Goal: Transaction & Acquisition: Purchase product/service

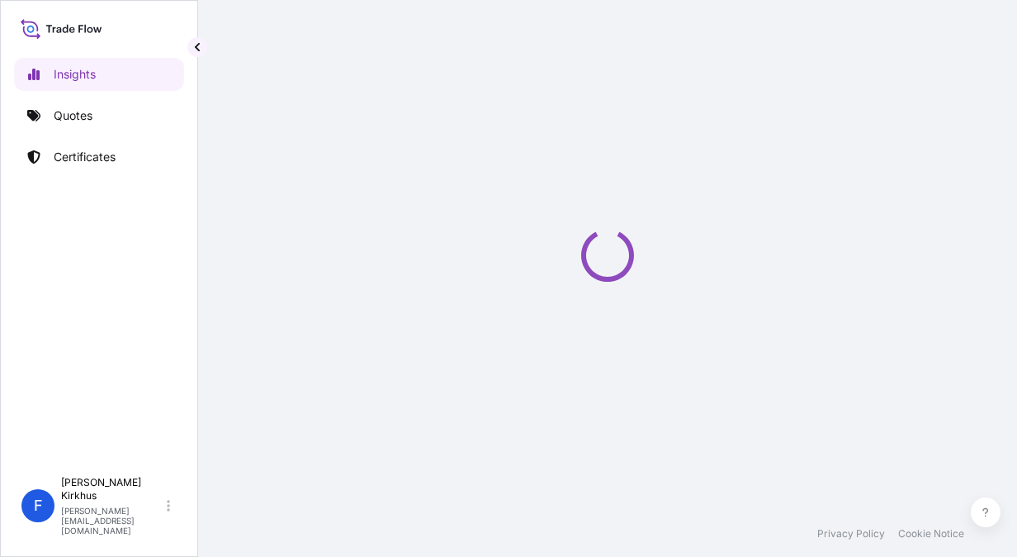
select select "2025"
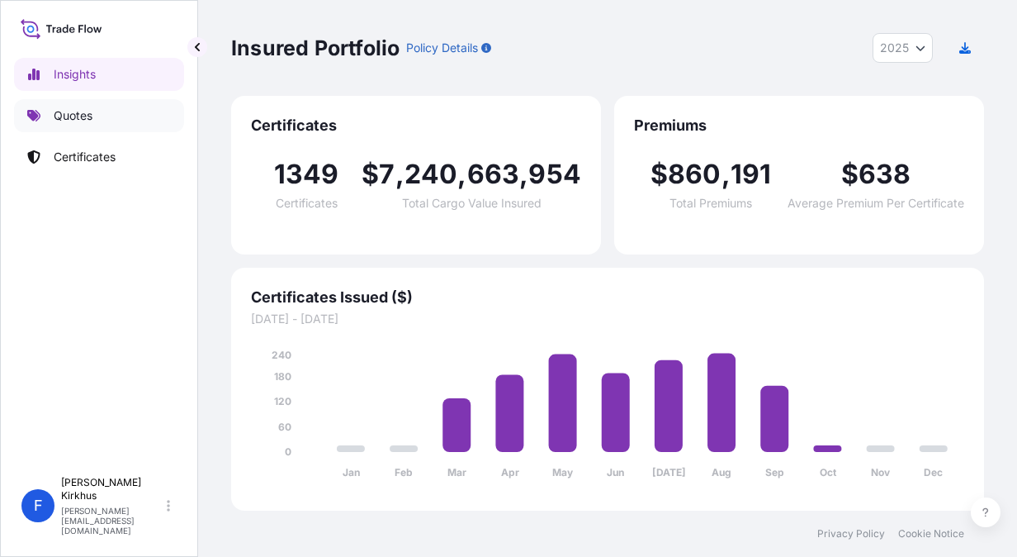
click at [65, 114] on p "Quotes" at bounding box center [73, 115] width 39 height 17
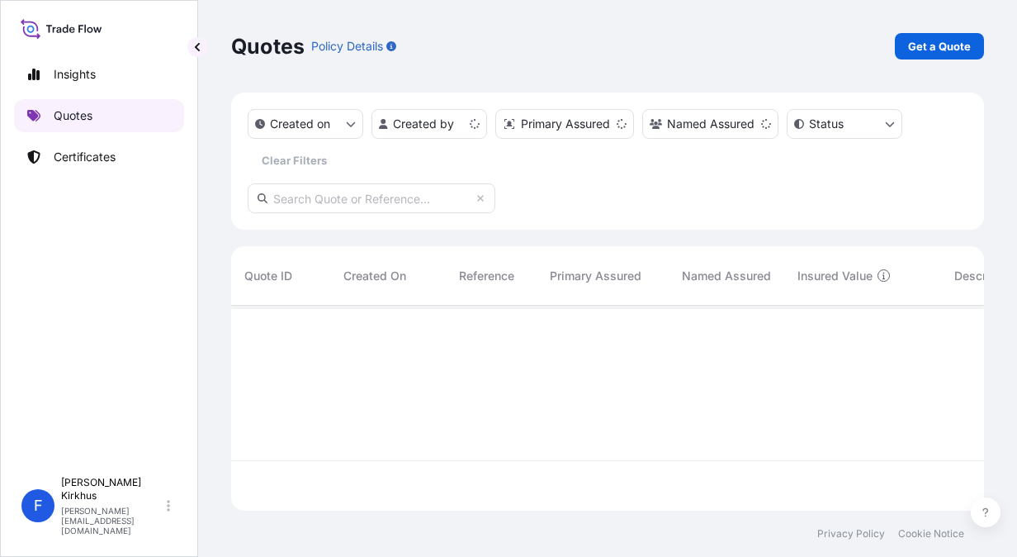
scroll to position [201, 740]
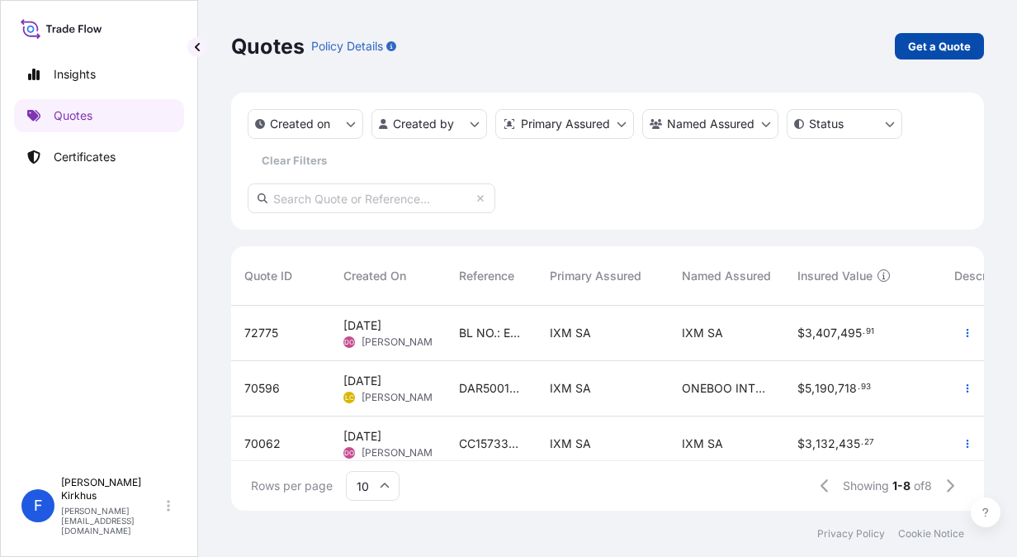
click at [946, 52] on p "Get a Quote" at bounding box center [939, 46] width 63 height 17
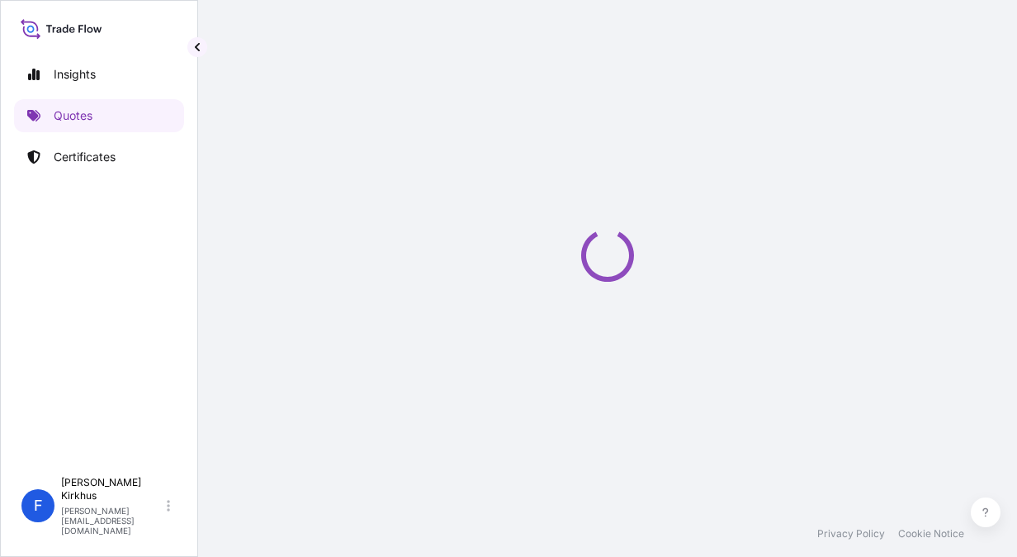
select select "Sea"
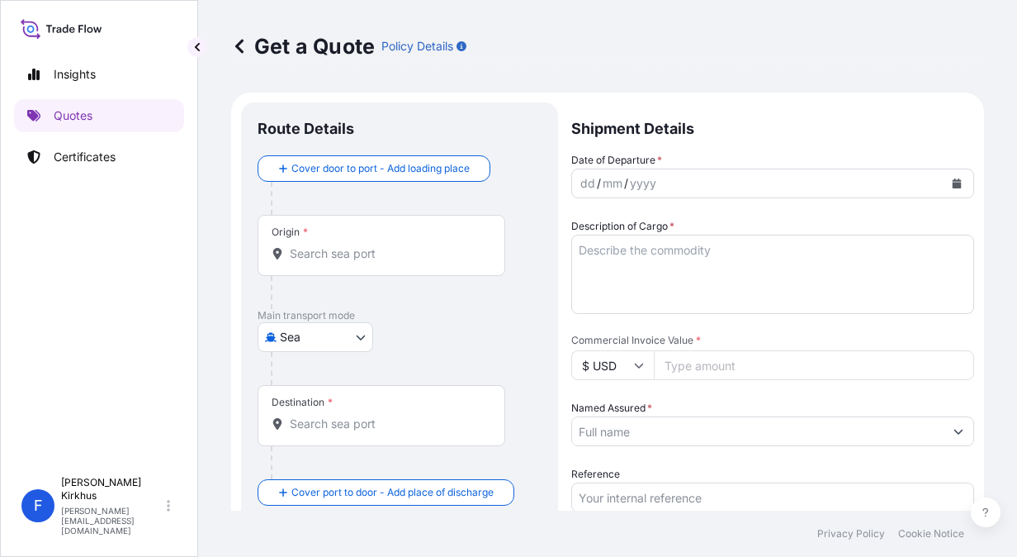
scroll to position [26, 0]
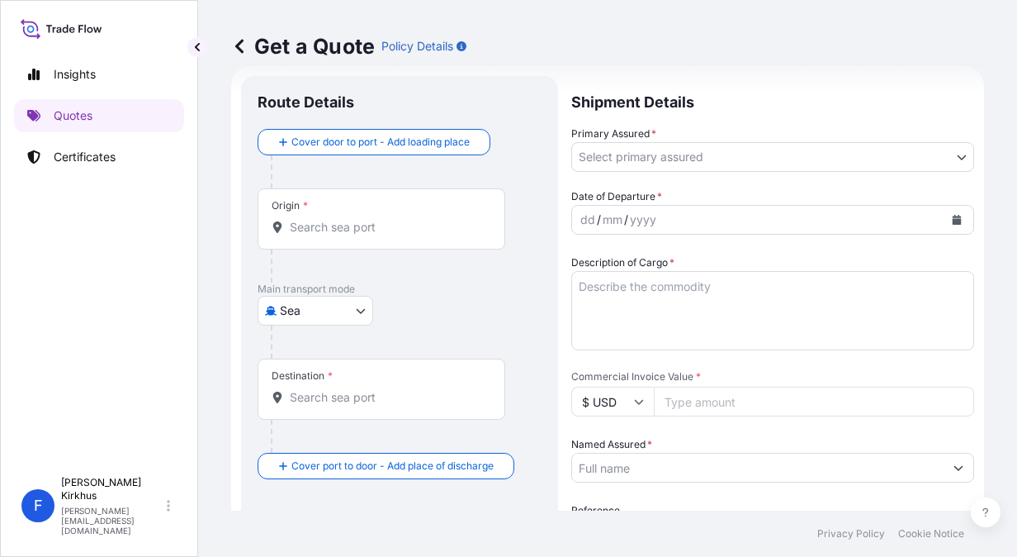
click at [320, 226] on input "Origin *" at bounding box center [387, 227] width 195 height 17
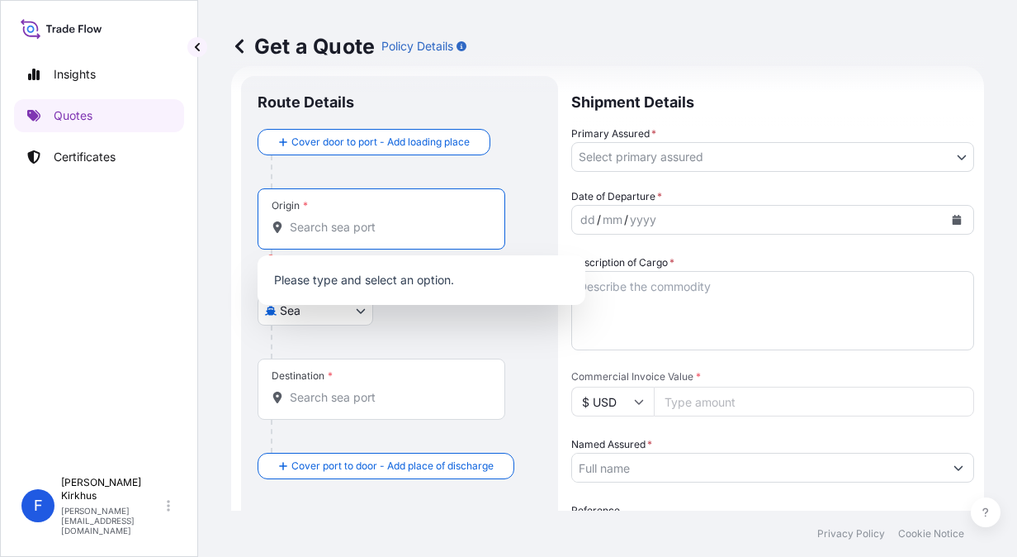
paste input "NINGBO, [GEOGRAPHIC_DATA]"
click at [329, 226] on input "NINGBO, [GEOGRAPHIC_DATA]" at bounding box center [387, 227] width 195 height 17
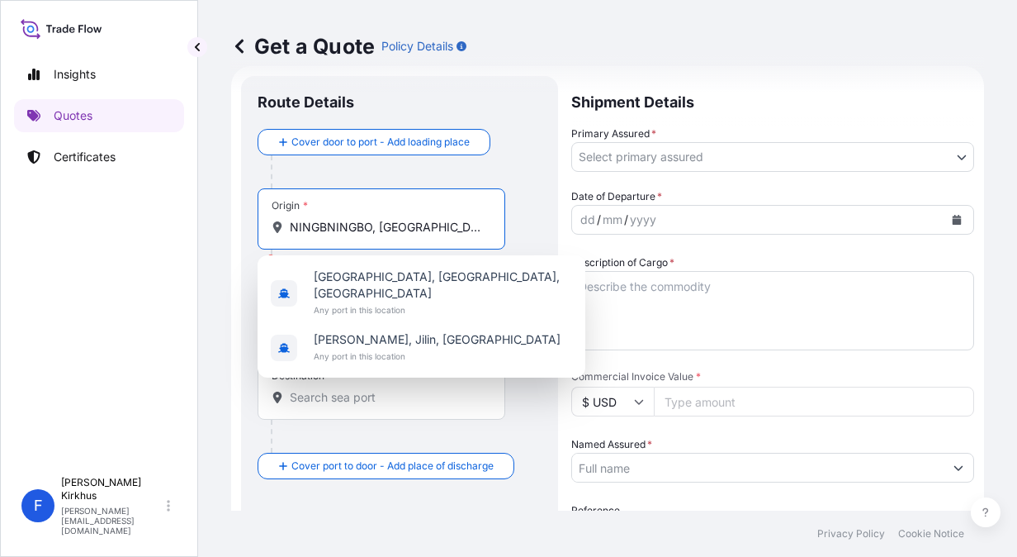
click at [295, 225] on input "NINGBNINGBO, [GEOGRAPHIC_DATA], [GEOGRAPHIC_DATA]" at bounding box center [387, 227] width 195 height 17
drag, startPoint x: 294, startPoint y: 230, endPoint x: 499, endPoint y: 228, distance: 204.8
click at [499, 228] on div "Origin * [GEOGRAPHIC_DATA], [GEOGRAPHIC_DATA], [GEOGRAPHIC_DATA]" at bounding box center [382, 218] width 248 height 61
type input "N"
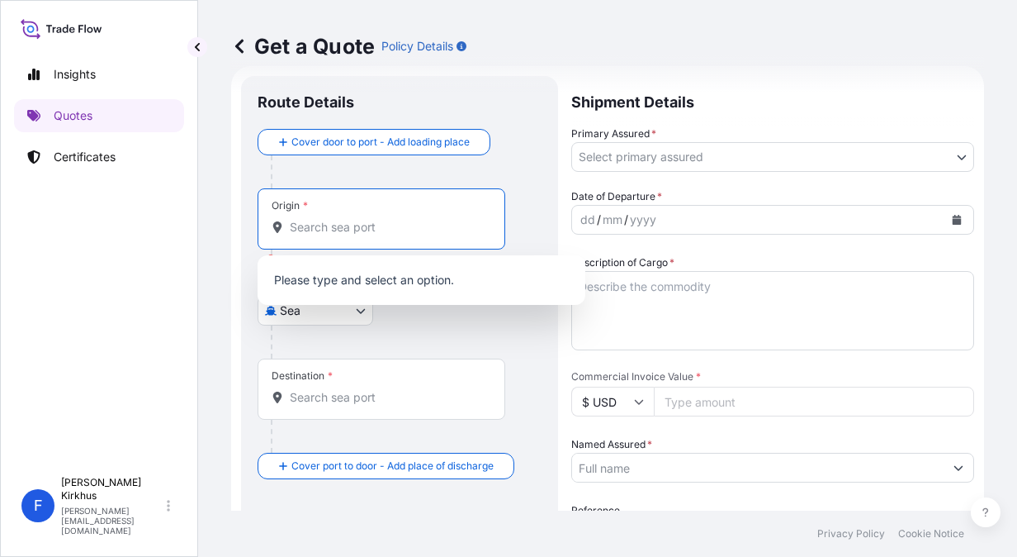
click at [376, 229] on input "Origin * Please select an origin" at bounding box center [387, 227] width 195 height 17
paste input "NINGBO, [GEOGRAPHIC_DATA]"
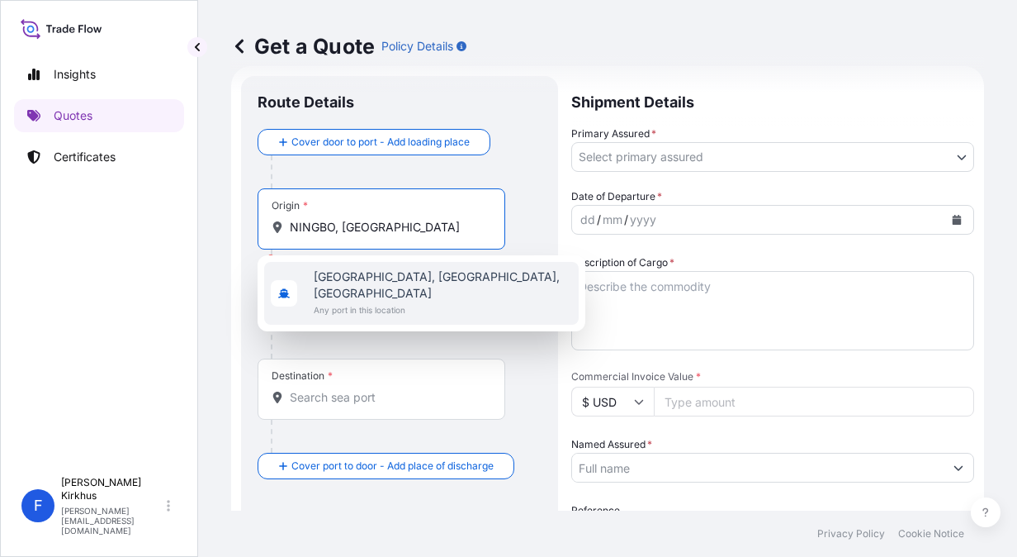
click at [337, 279] on span "[GEOGRAPHIC_DATA], [GEOGRAPHIC_DATA], [GEOGRAPHIC_DATA]" at bounding box center [443, 284] width 258 height 33
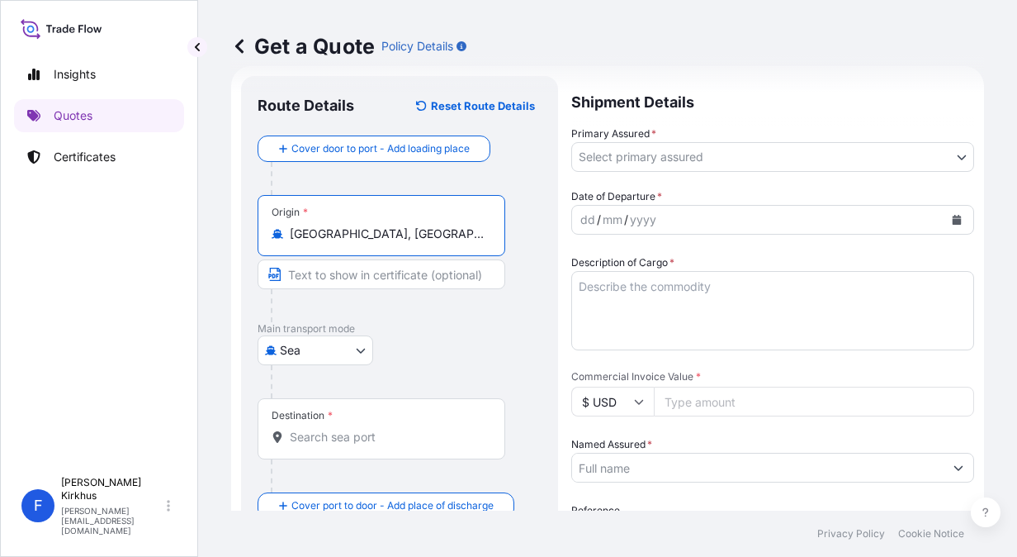
type input "[GEOGRAPHIC_DATA], [GEOGRAPHIC_DATA], [GEOGRAPHIC_DATA]"
click at [163, 271] on div "Insights Quotes Certificates" at bounding box center [99, 255] width 170 height 425
click at [134, 408] on div "Insights Quotes Certificates" at bounding box center [99, 255] width 170 height 425
click at [339, 272] on input "Text to appear on certificate" at bounding box center [382, 274] width 248 height 30
paste input "NINGBO, [GEOGRAPHIC_DATA]"
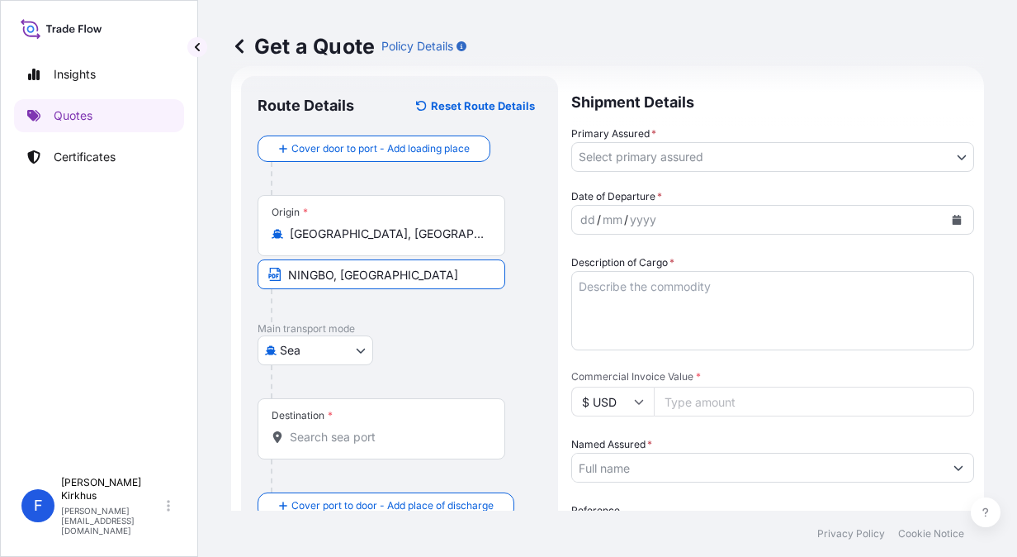
type input "NINGBO, [GEOGRAPHIC_DATA]"
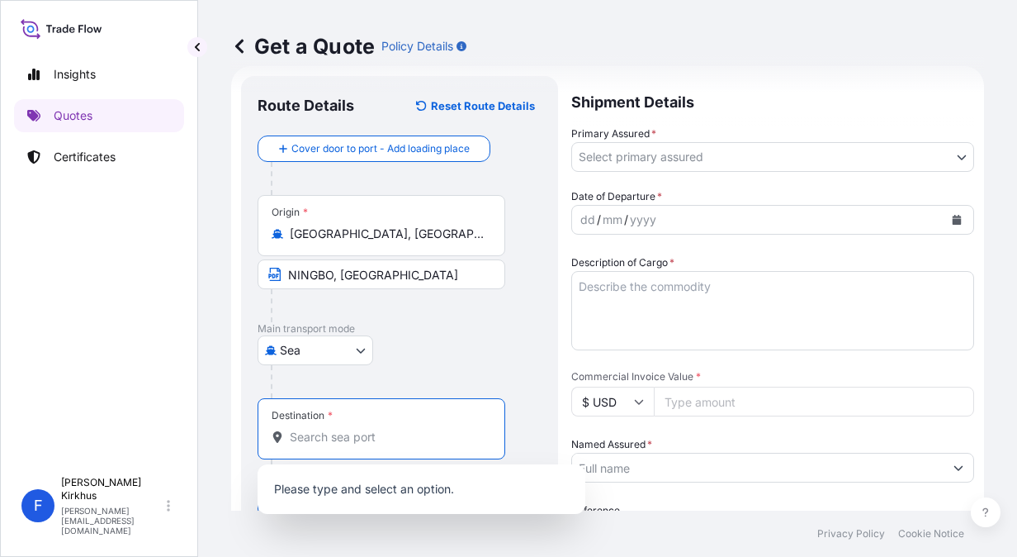
click at [348, 443] on input "Destination *" at bounding box center [387, 437] width 195 height 17
click at [348, 439] on input "Destination *" at bounding box center [387, 437] width 195 height 17
paste input "[GEOGRAPHIC_DATA], [GEOGRAPHIC_DATA]"
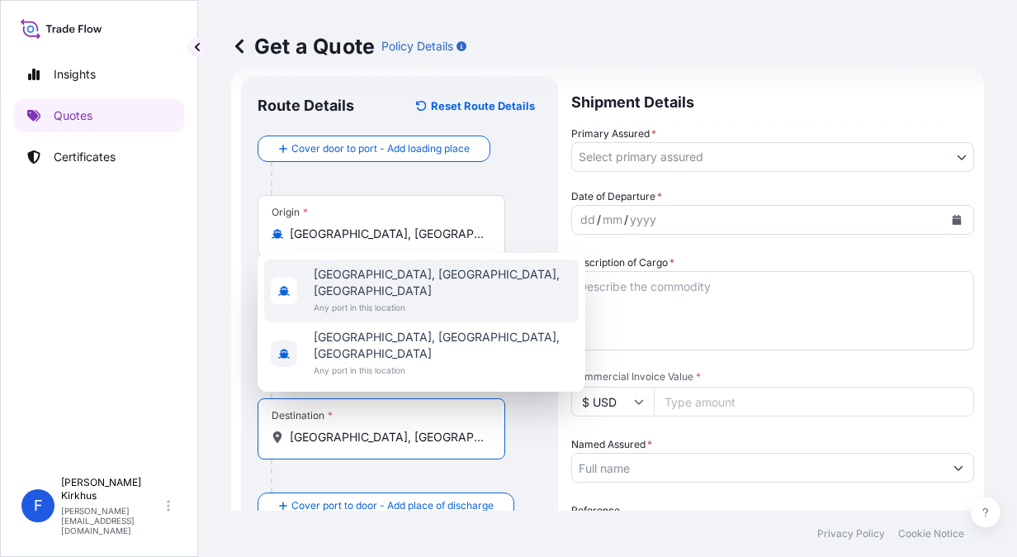
click at [348, 299] on span "[GEOGRAPHIC_DATA], [GEOGRAPHIC_DATA], [GEOGRAPHIC_DATA]" at bounding box center [443, 282] width 258 height 33
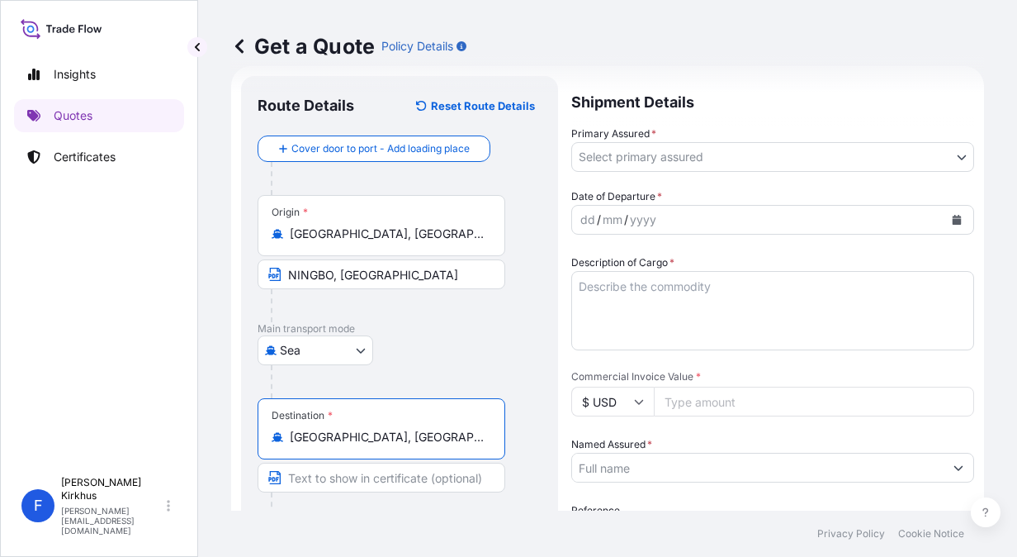
scroll to position [192, 0]
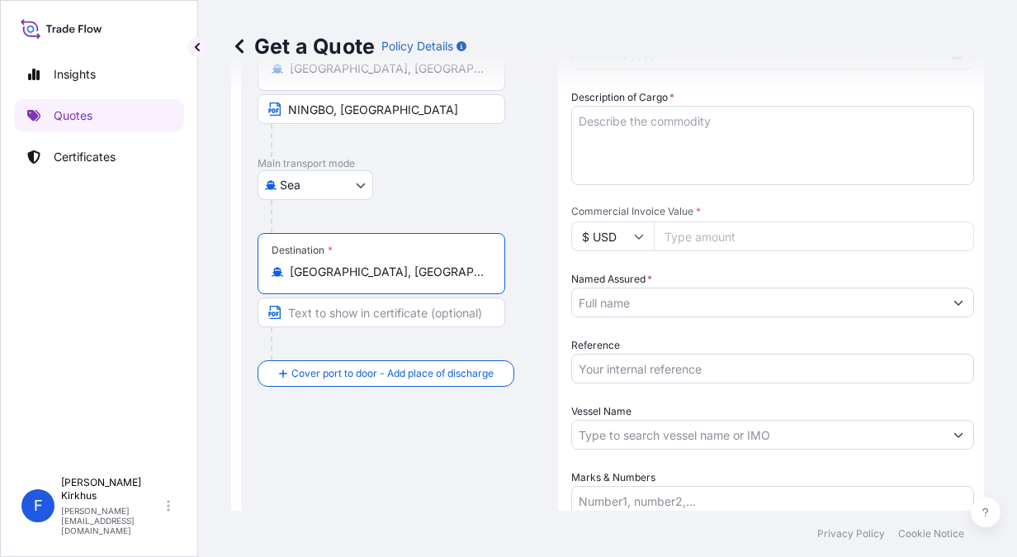
type input "[GEOGRAPHIC_DATA], [GEOGRAPHIC_DATA], [GEOGRAPHIC_DATA]"
click at [345, 476] on div "Route Details Reset Route Details Cover door to port - Add loading place Place …" at bounding box center [400, 274] width 284 height 694
drag, startPoint x: 352, startPoint y: 479, endPoint x: 322, endPoint y: 309, distance: 172.7
click at [322, 309] on input "Text to appear on certificate" at bounding box center [382, 312] width 248 height 30
paste input "[GEOGRAPHIC_DATA], [GEOGRAPHIC_DATA]"
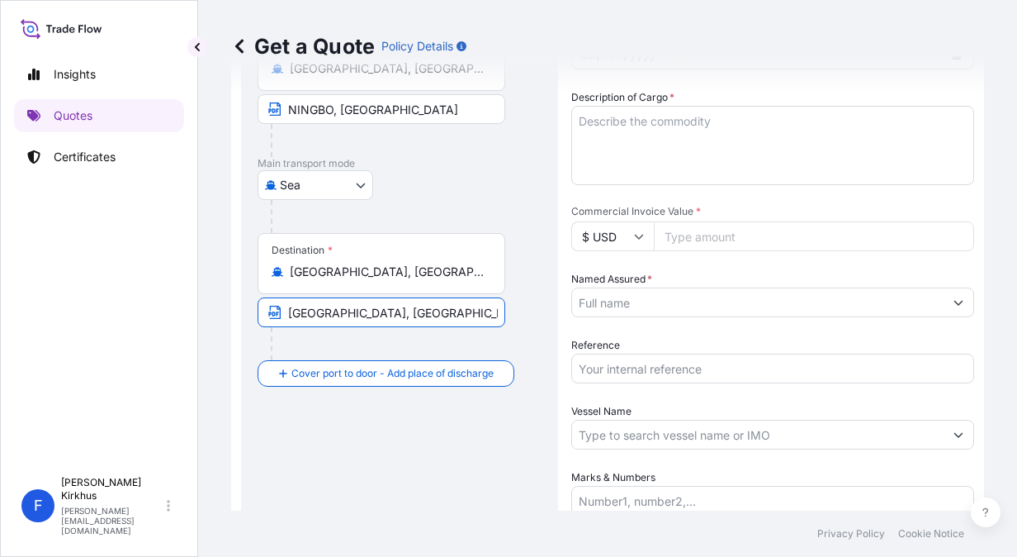
scroll to position [26, 0]
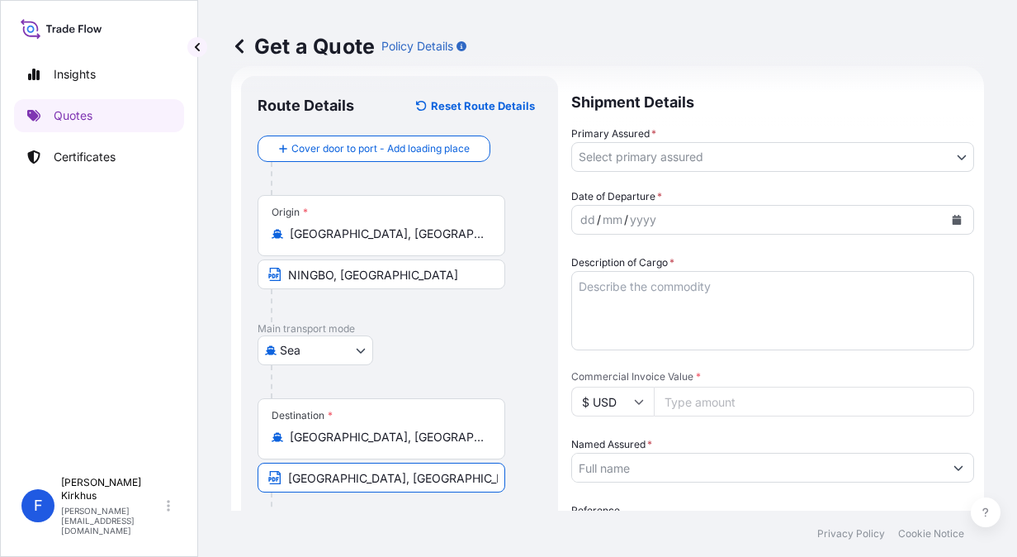
type input "[GEOGRAPHIC_DATA], [GEOGRAPHIC_DATA]"
click at [635, 280] on textarea "Description of Cargo *" at bounding box center [772, 310] width 403 height 79
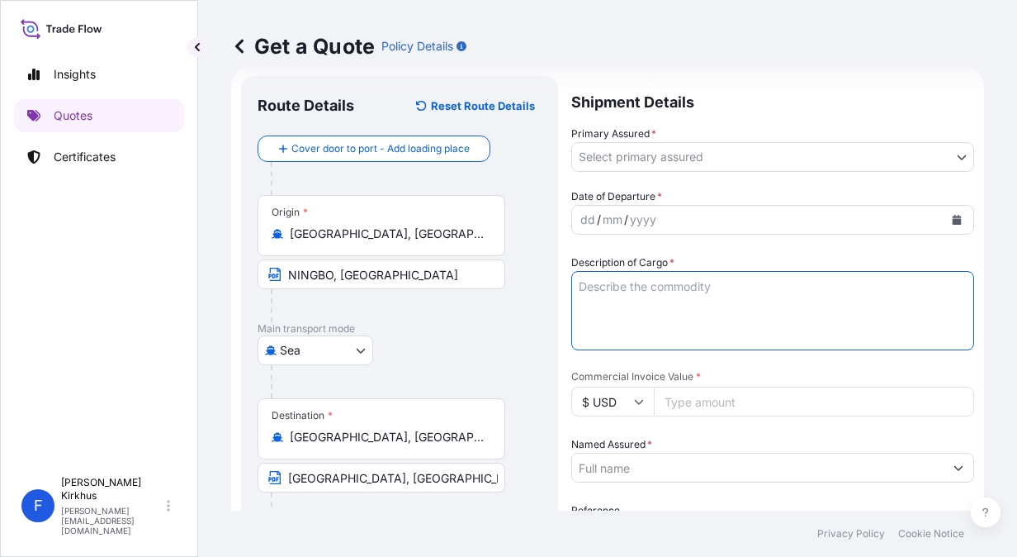
paste textarea "NICKEL CATHODES"
type textarea "NICKEL CATHODES"
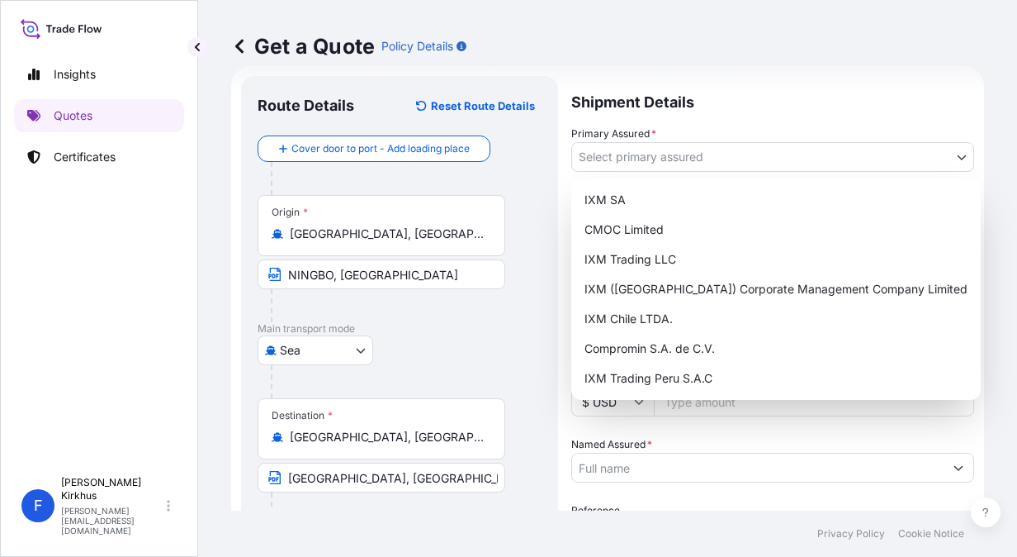
click at [611, 151] on body "Insights Quotes Certificates [GEOGRAPHIC_DATA][PERSON_NAME] [EMAIL_ADDRESS][DOM…" at bounding box center [508, 278] width 1017 height 557
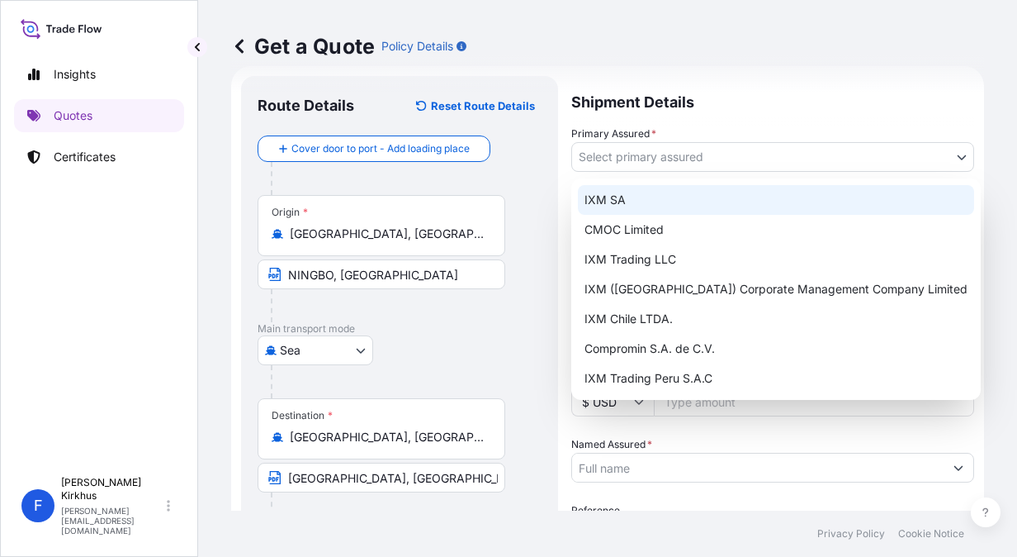
click at [621, 201] on div "IXM SA" at bounding box center [776, 200] width 396 height 30
select select "31846"
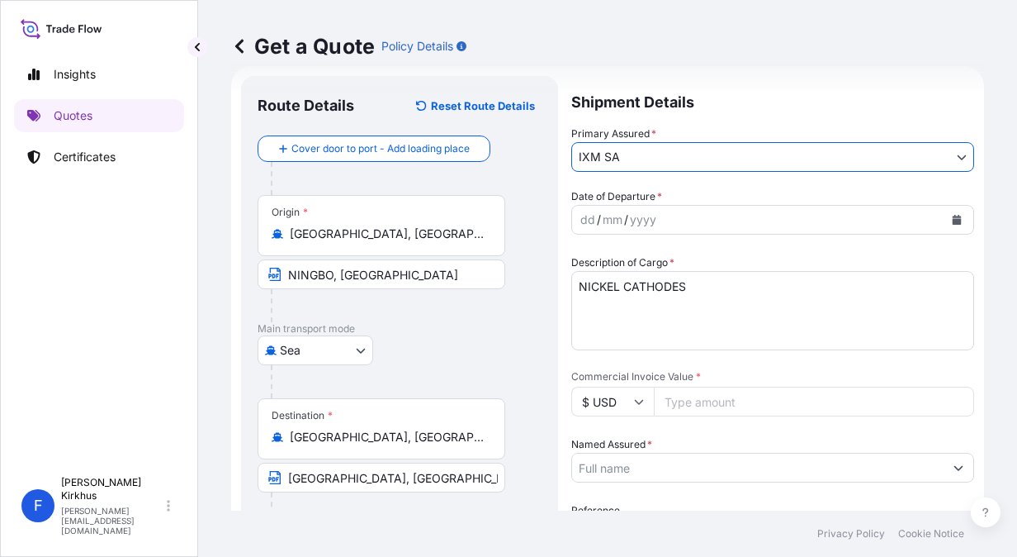
click at [952, 218] on icon "Calendar" at bounding box center [957, 220] width 10 height 10
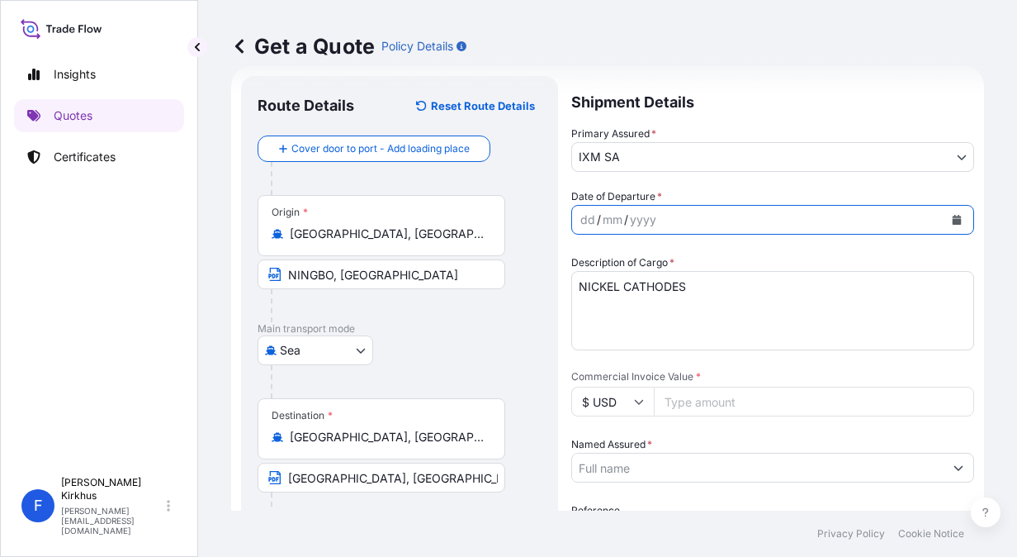
click at [588, 221] on div "dd" at bounding box center [588, 220] width 18 height 20
click at [562, 358] on form "Route Details Reset Route Details Cover door to port - Add loading place Place …" at bounding box center [607, 439] width 753 height 747
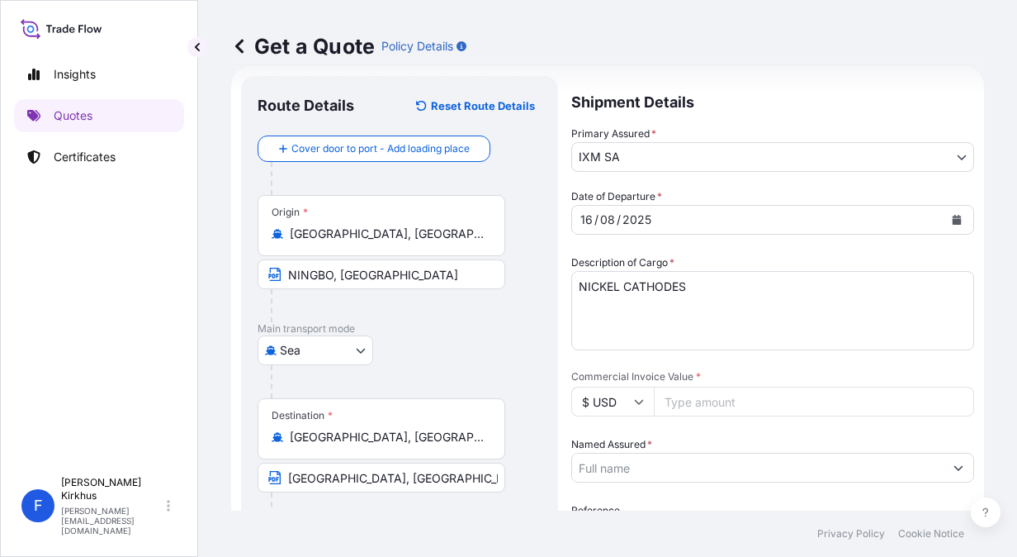
click at [704, 401] on input "Commercial Invoice Value *" at bounding box center [814, 401] width 320 height 30
paste input "748623.53"
click at [737, 431] on div "Date of Departure * [DATE] Cargo Category * Metals of every type and descriptio…" at bounding box center [772, 434] width 403 height 492
click at [728, 402] on input "748623.53" at bounding box center [814, 401] width 320 height 30
drag, startPoint x: 728, startPoint y: 402, endPoint x: 665, endPoint y: 399, distance: 63.7
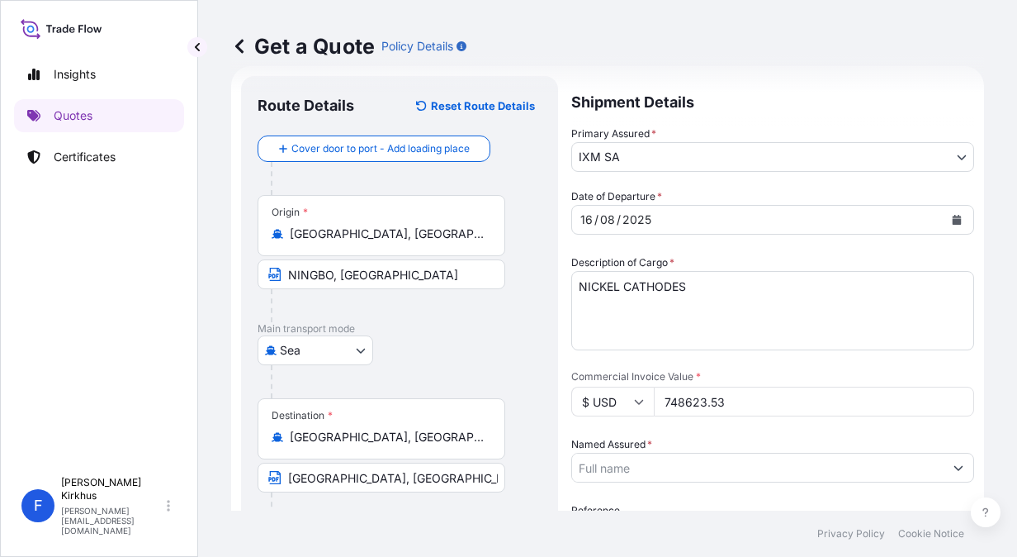
click at [665, 399] on input "748623.53" at bounding box center [814, 401] width 320 height 30
paste input "823485.89"
type input "823485.89"
click at [669, 470] on input "Named Assured *" at bounding box center [758, 467] width 372 height 30
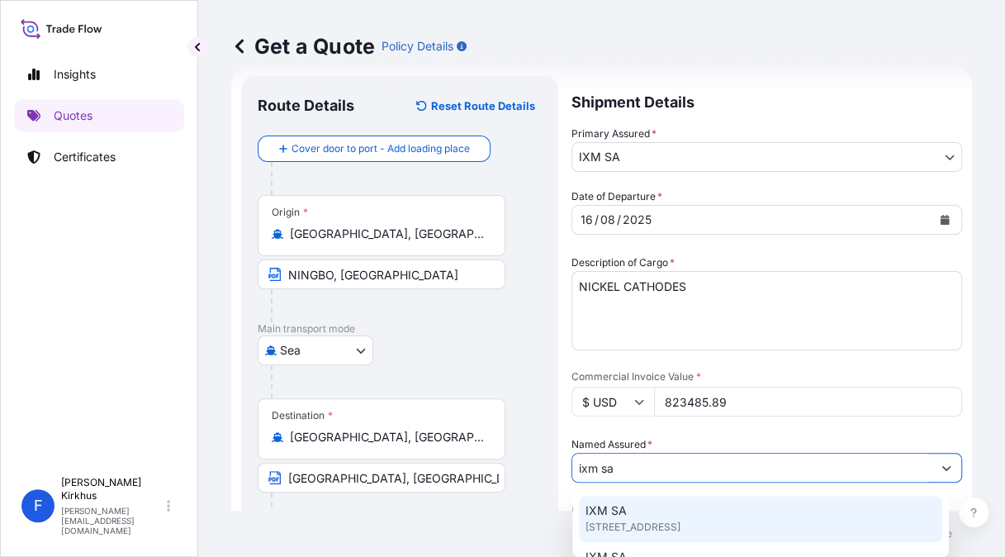
click at [606, 520] on span "[STREET_ADDRESS]" at bounding box center [632, 527] width 95 height 17
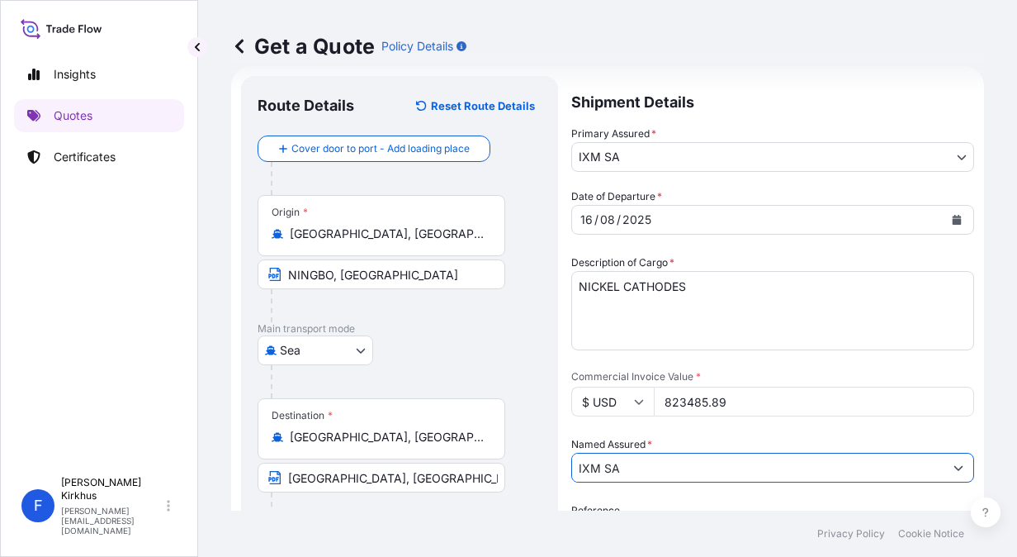
type input "IXM SA"
click at [969, 449] on form "Route Details Reset Route Details Cover door to port - Add loading place Place …" at bounding box center [607, 439] width 753 height 747
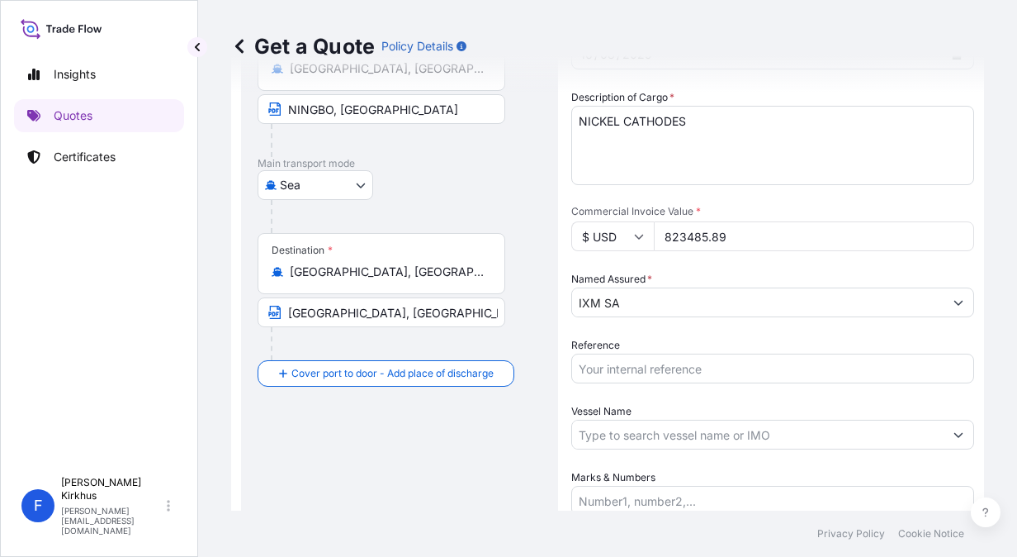
scroll to position [329, 0]
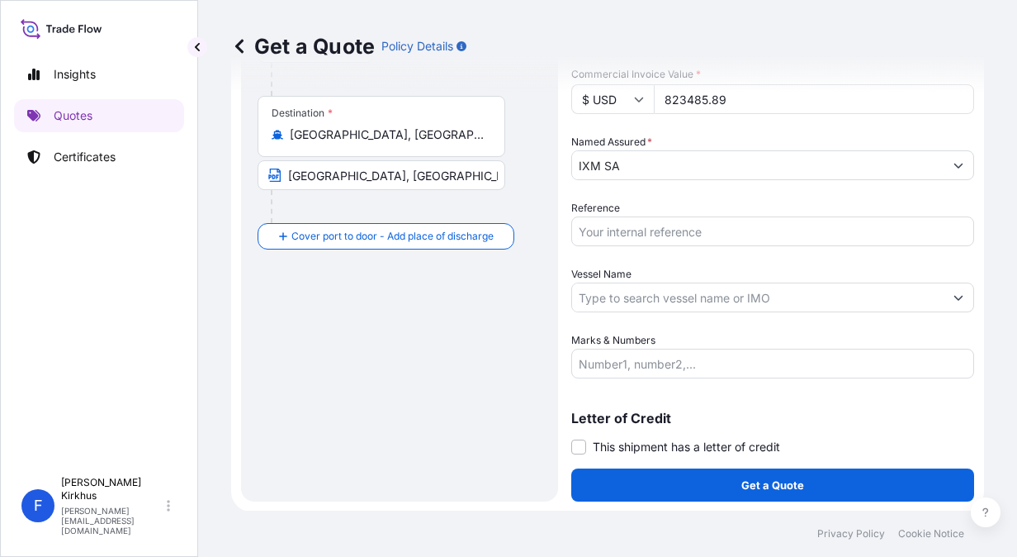
click at [616, 223] on input "Reference" at bounding box center [772, 231] width 403 height 30
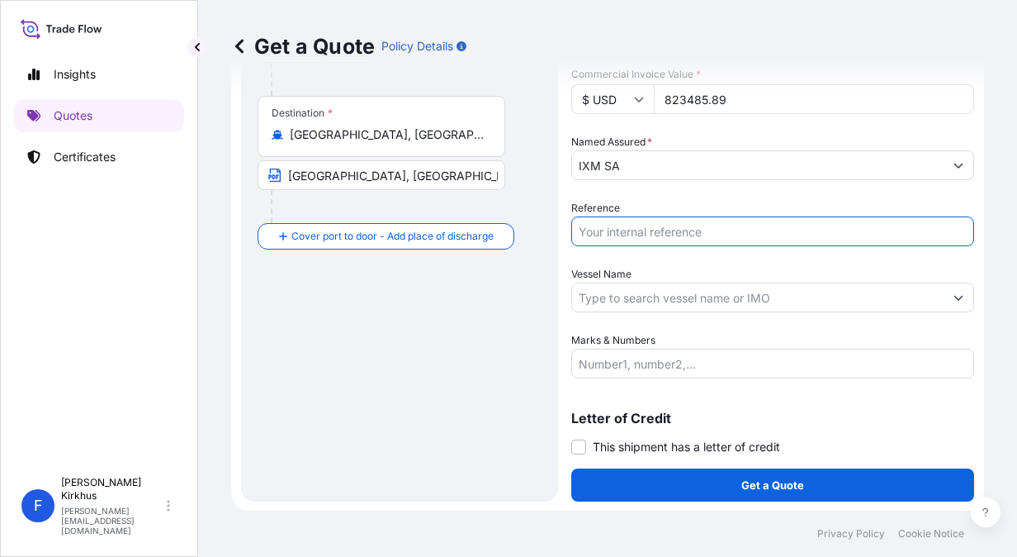
paste input "S501.08321/08B"
type input "S501.08321/08B"
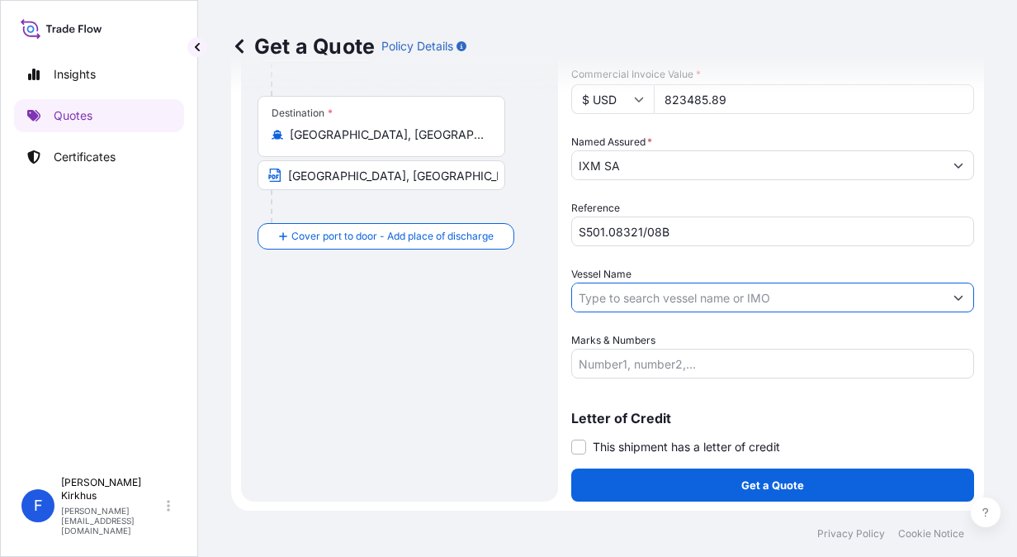
click at [623, 301] on input "Vessel Name" at bounding box center [758, 297] width 372 height 30
click at [605, 297] on input "Vessel Name" at bounding box center [758, 297] width 372 height 30
paste input "XINHONGXIANG66 25251N"
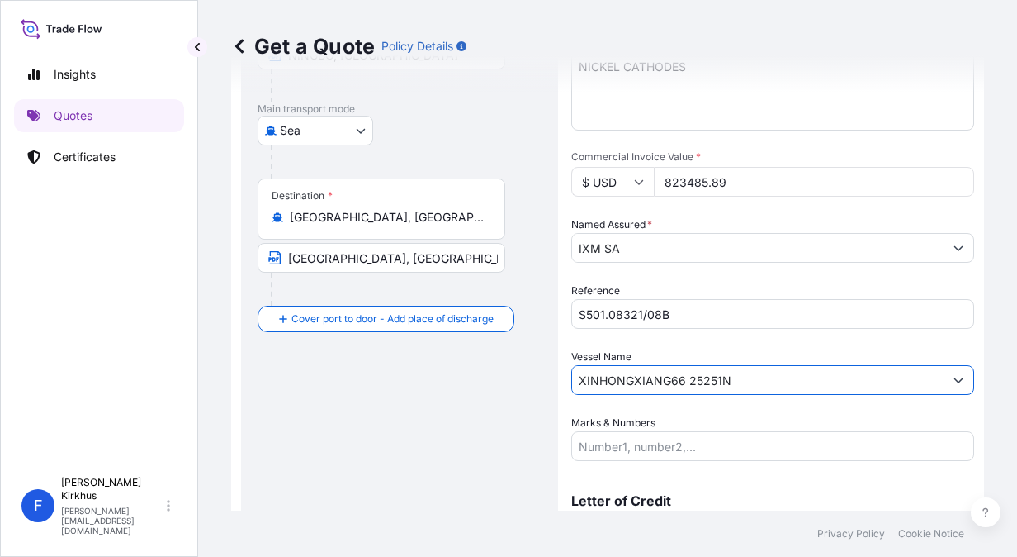
scroll to position [0, 0]
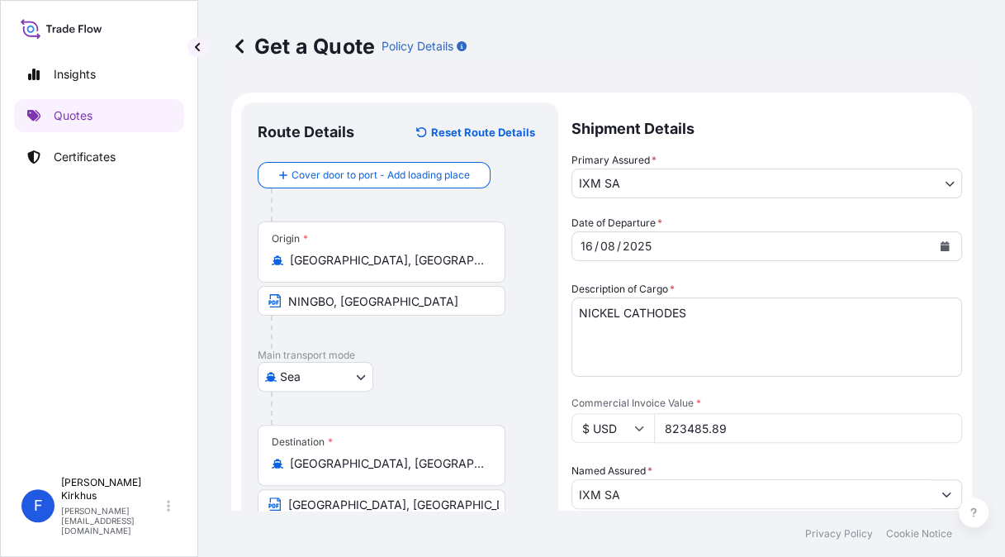
type input "XINHONGXIANG66 25251N"
click at [978, 329] on div "Get a Quote Policy Details Route Details Reset Route Details Cover door to port…" at bounding box center [601, 255] width 807 height 510
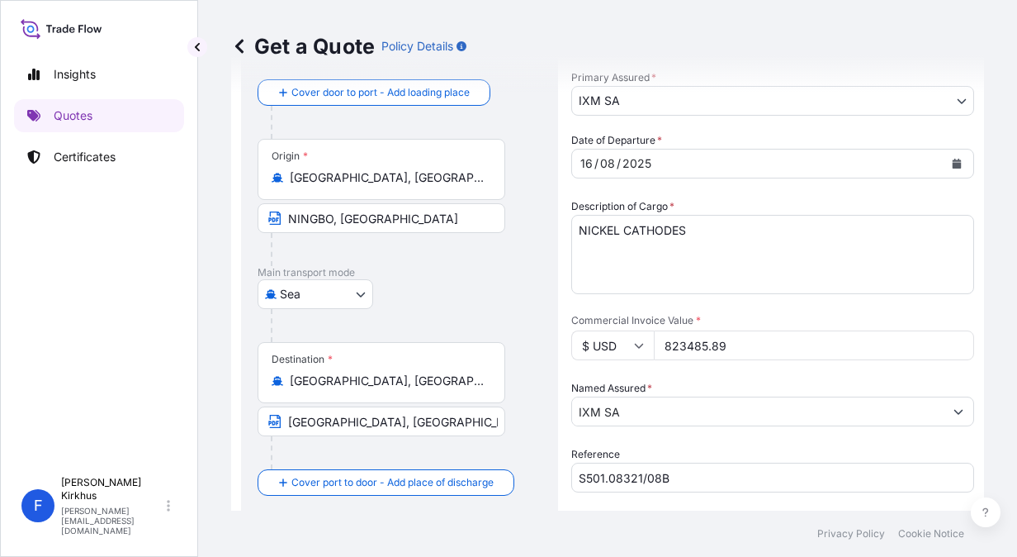
scroll to position [248, 0]
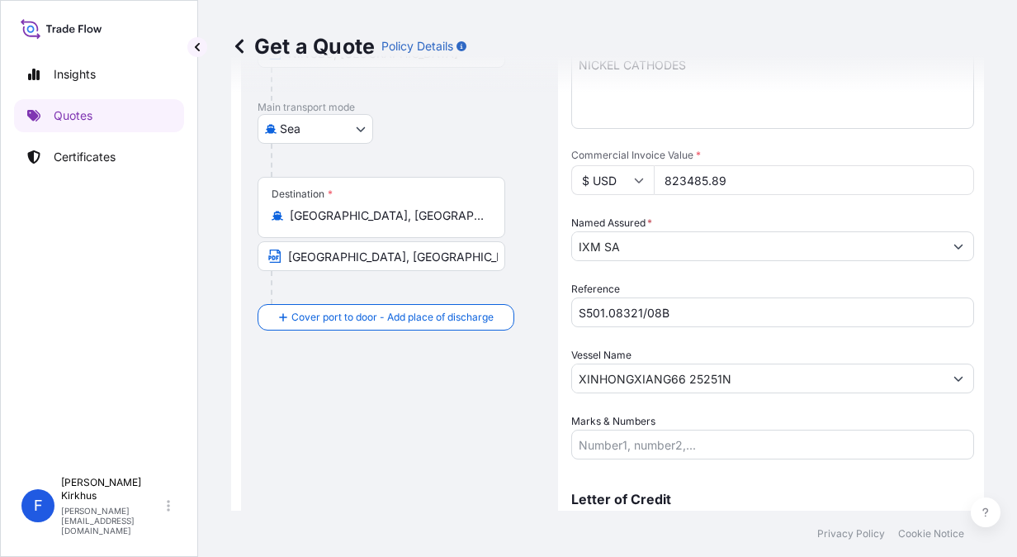
click at [415, 449] on div "Route Details Reset Route Details Cover door to port - Add loading place Place …" at bounding box center [400, 218] width 284 height 694
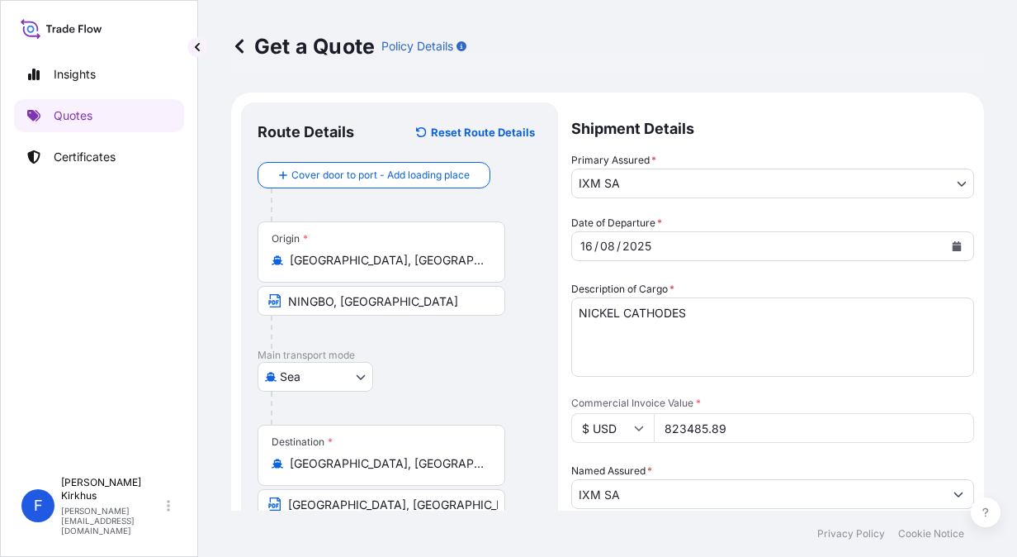
scroll to position [329, 0]
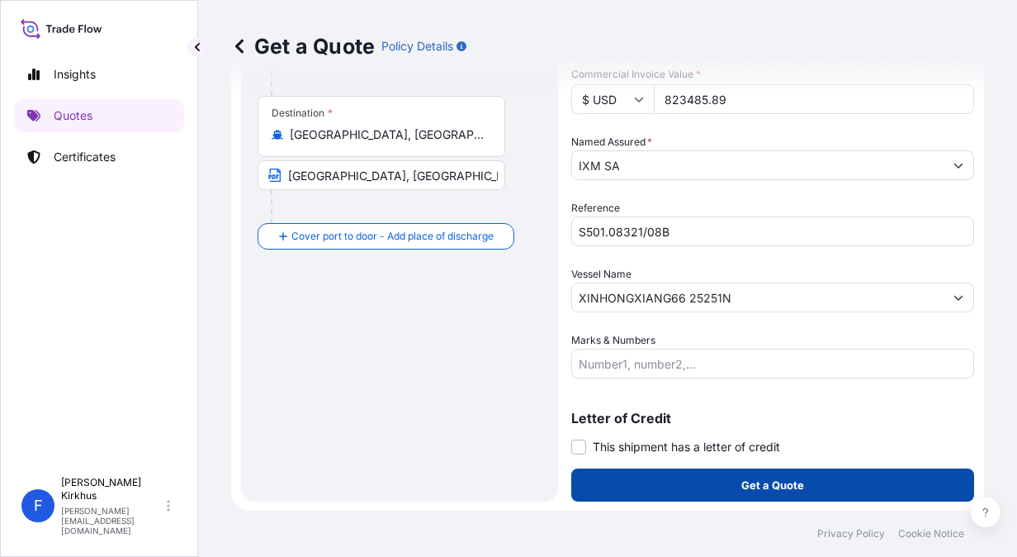
click at [770, 486] on p "Get a Quote" at bounding box center [773, 484] width 63 height 17
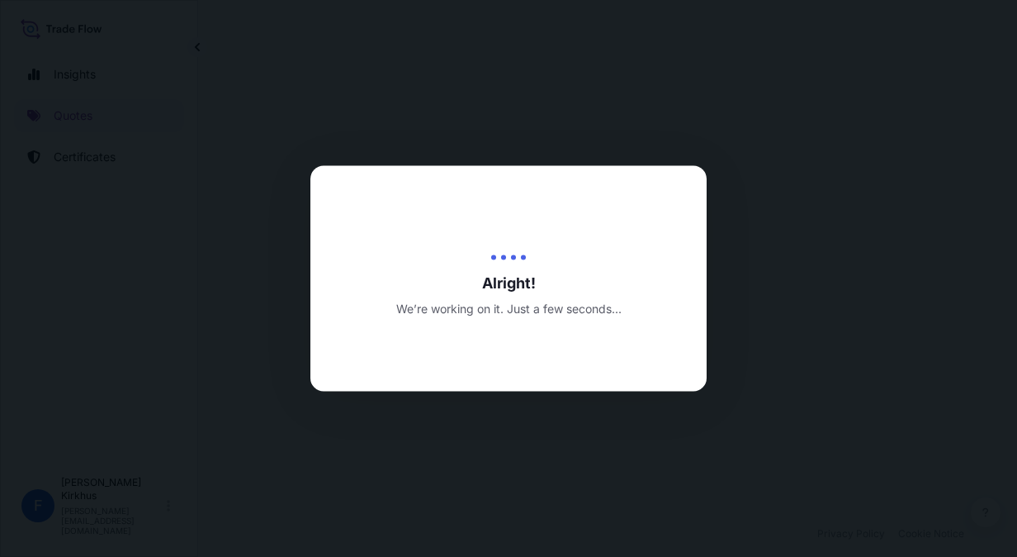
select select "Sea"
select select "31846"
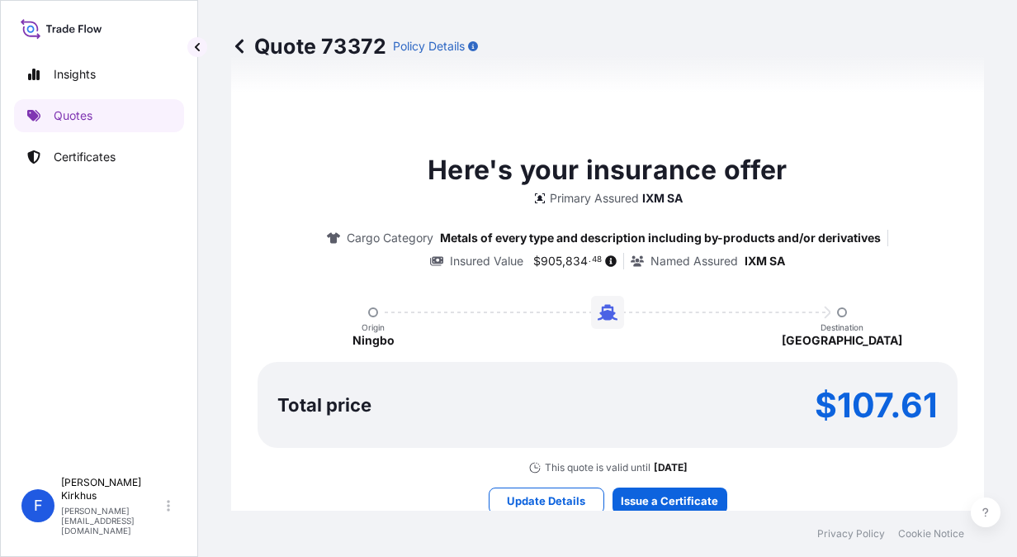
scroll to position [1351, 0]
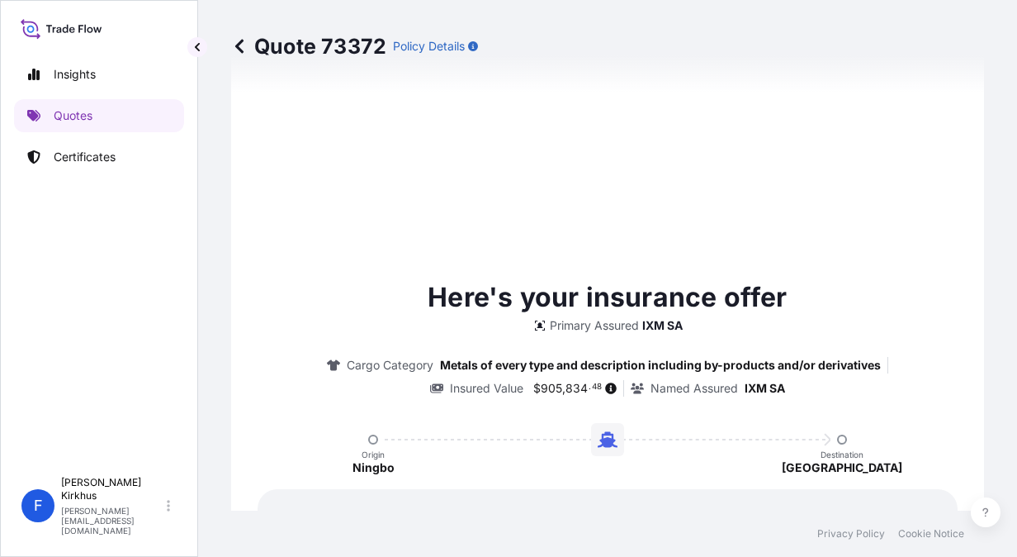
type input "[DATE]"
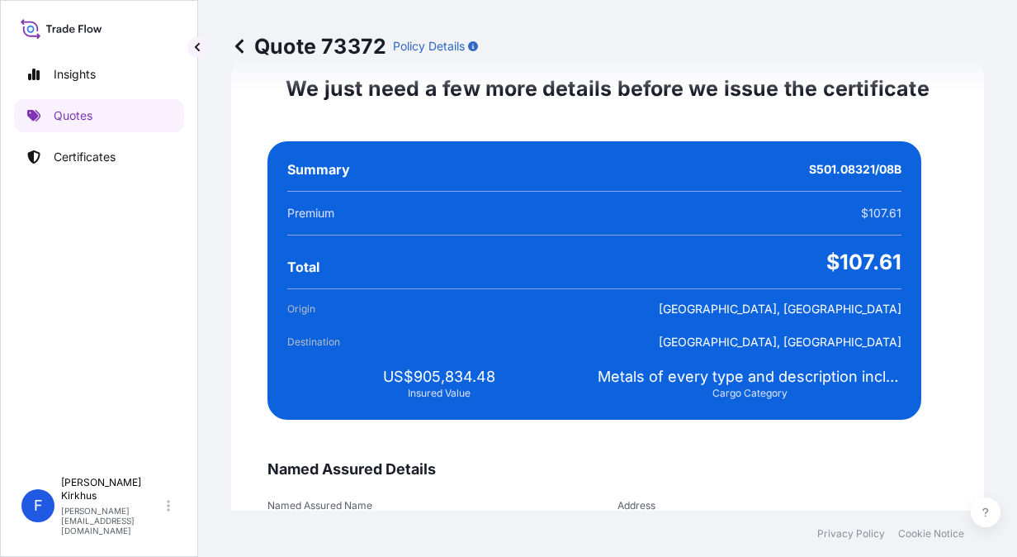
scroll to position [3002, 0]
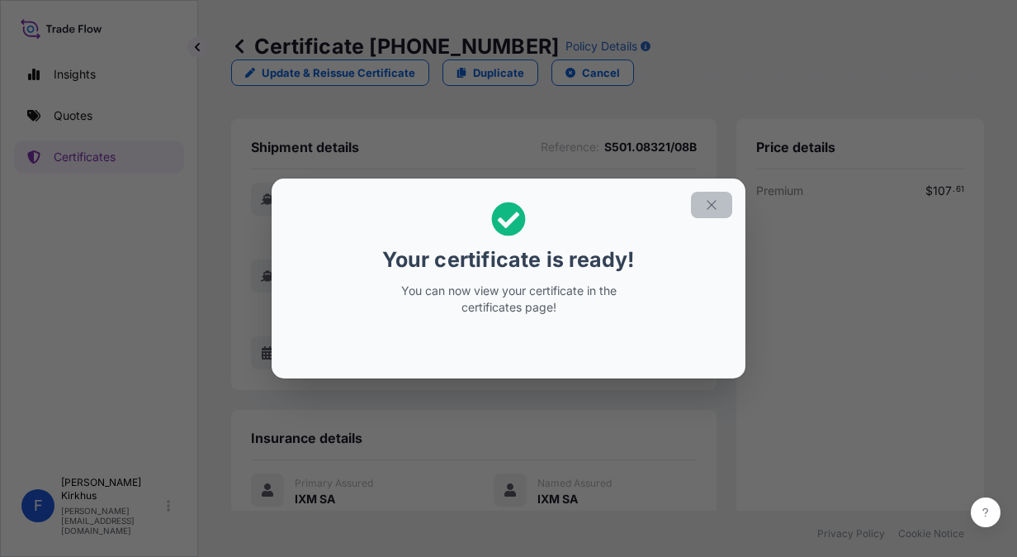
click at [708, 211] on icon "button" at bounding box center [711, 204] width 15 height 15
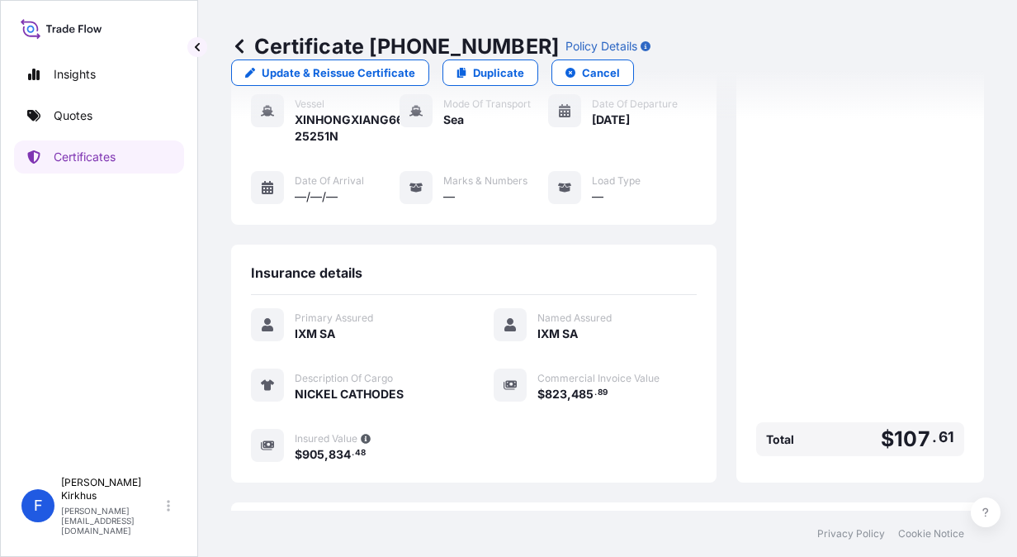
scroll to position [291, 0]
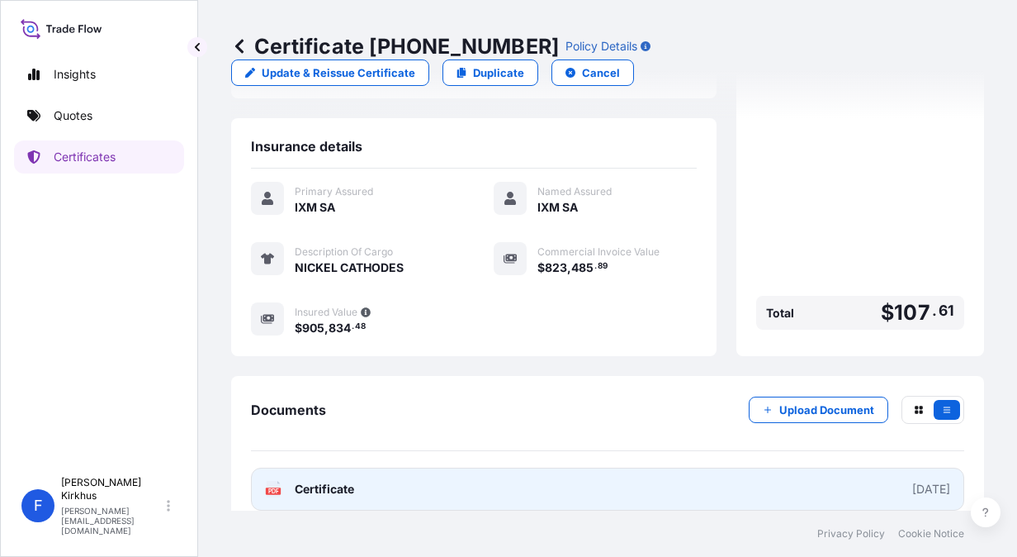
click at [324, 481] on span "Certificate" at bounding box center [324, 489] width 59 height 17
